Goal: Transaction & Acquisition: Purchase product/service

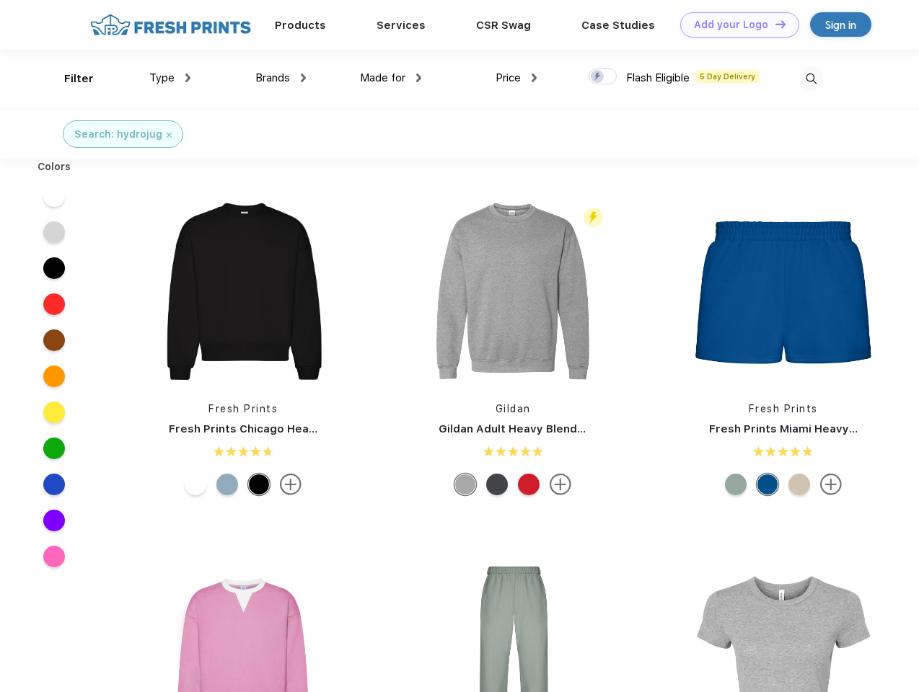
scroll to position [1, 0]
click at [734, 25] on link "Add your Logo Design Tool" at bounding box center [739, 24] width 119 height 25
click at [0, 0] on div "Design Tool" at bounding box center [0, 0] width 0 height 0
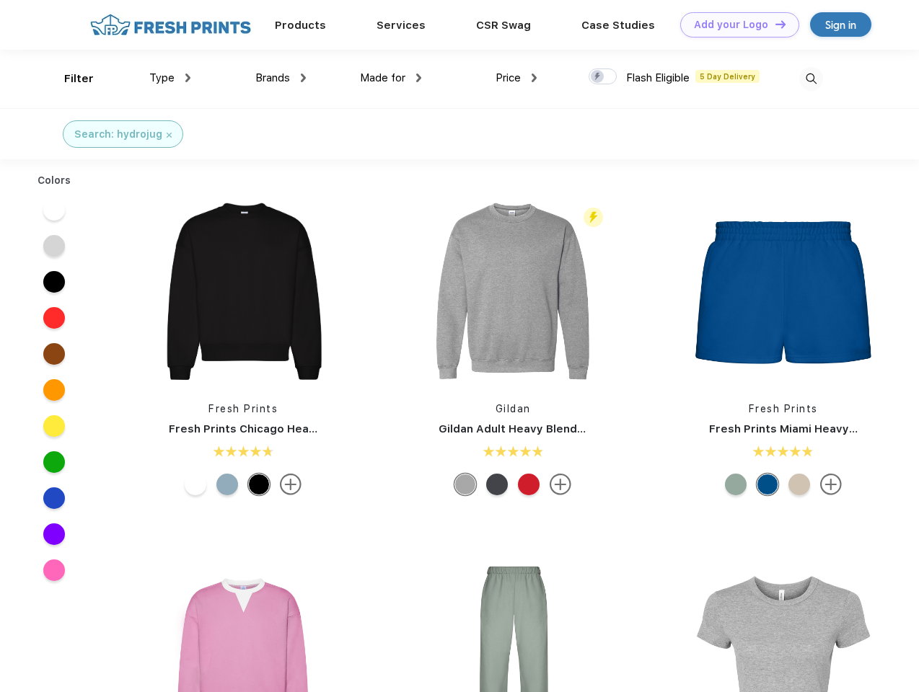
click at [774, 24] on link "Add your Logo Design Tool" at bounding box center [739, 24] width 119 height 25
click at [69, 79] on div "Filter" at bounding box center [79, 79] width 30 height 17
click at [170, 78] on span "Type" at bounding box center [161, 77] width 25 height 13
click at [281, 78] on span "Brands" at bounding box center [272, 77] width 35 height 13
click at [391, 78] on span "Made for" at bounding box center [382, 77] width 45 height 13
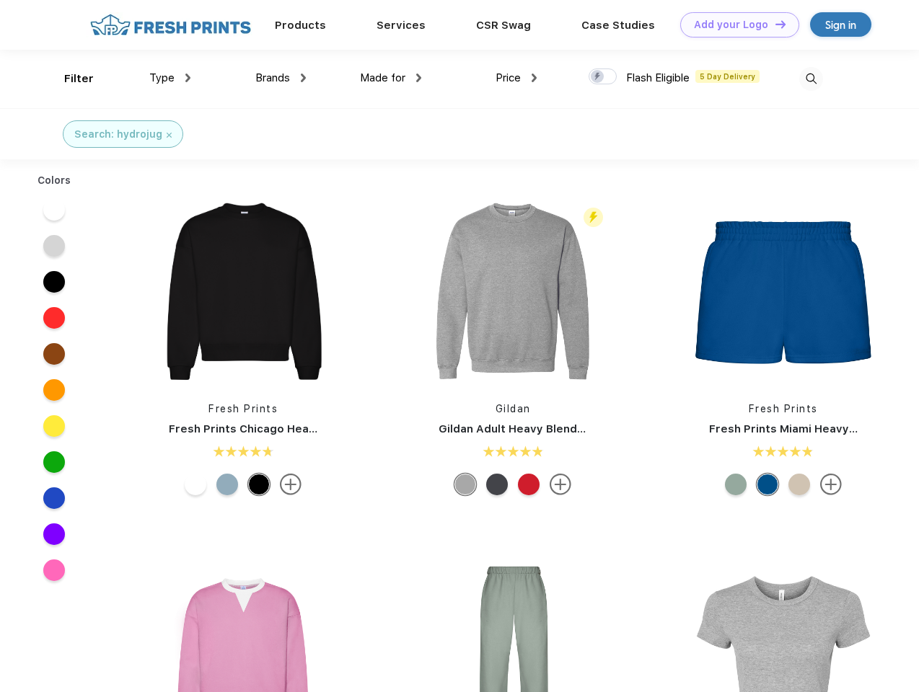
click at [516, 78] on span "Price" at bounding box center [508, 77] width 25 height 13
click at [603, 77] on div at bounding box center [603, 77] width 28 height 16
click at [598, 77] on input "checkbox" at bounding box center [593, 72] width 9 height 9
click at [811, 79] on img at bounding box center [811, 79] width 24 height 24
